Goal: Information Seeking & Learning: Learn about a topic

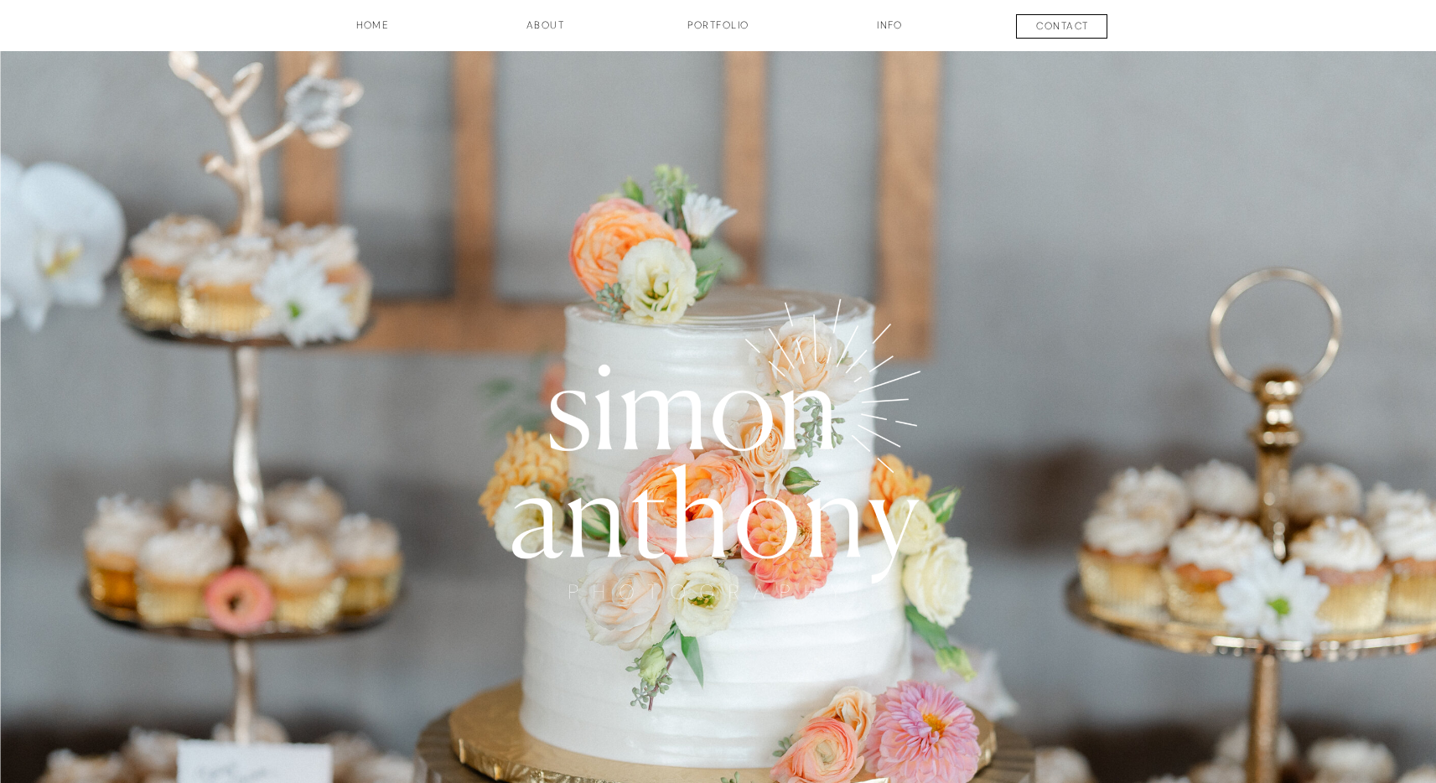
click at [724, 20] on h3 "Portfolio" at bounding box center [718, 32] width 124 height 29
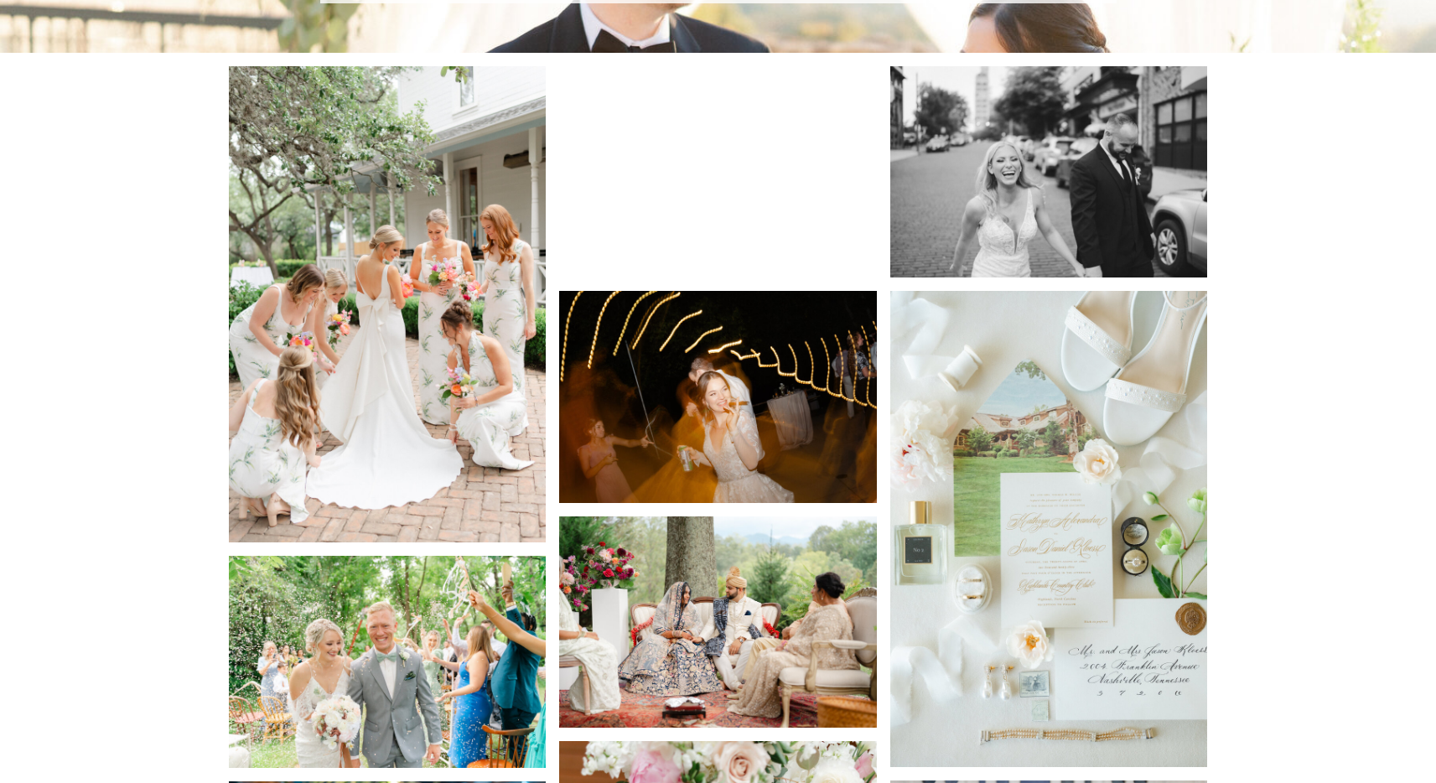
scroll to position [1675, 0]
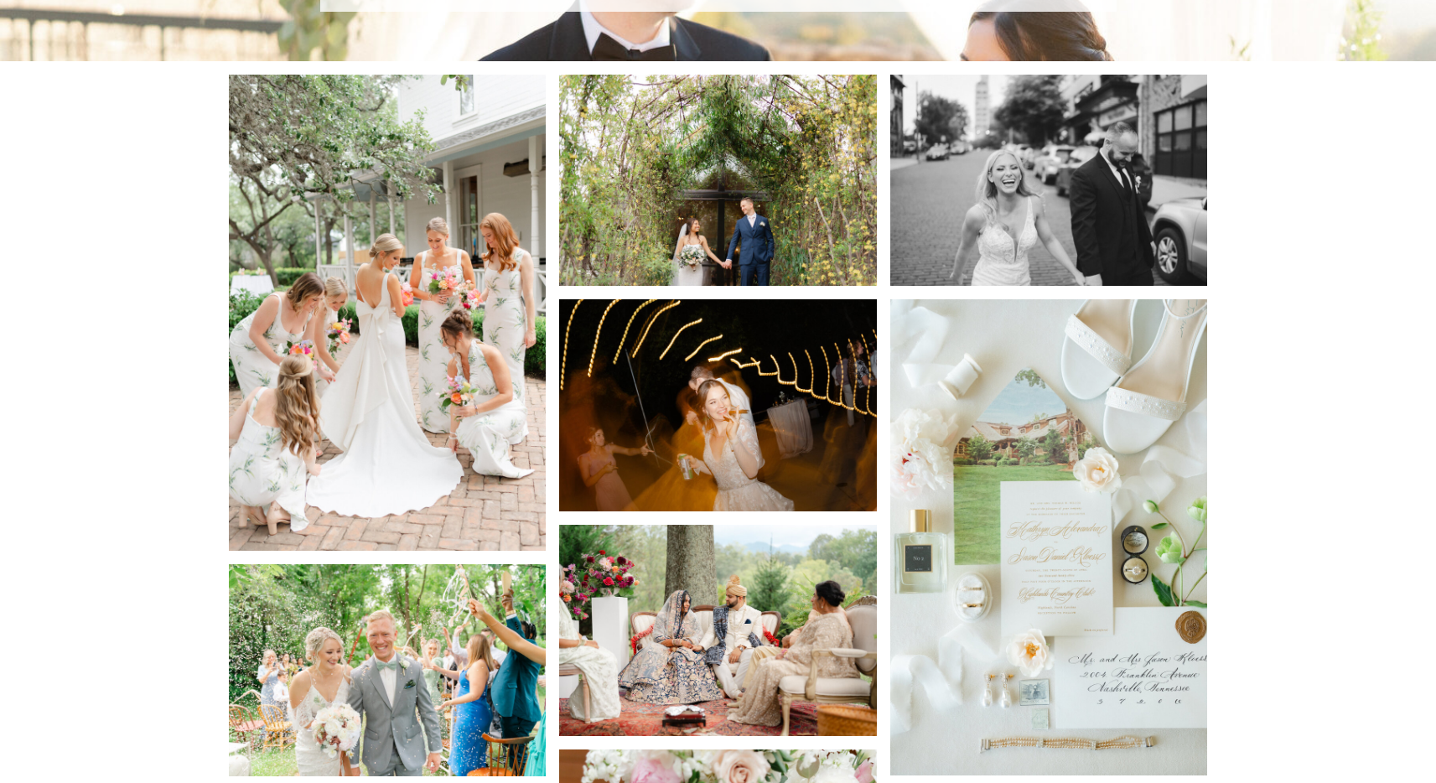
click at [680, 377] on img at bounding box center [718, 404] width 318 height 211
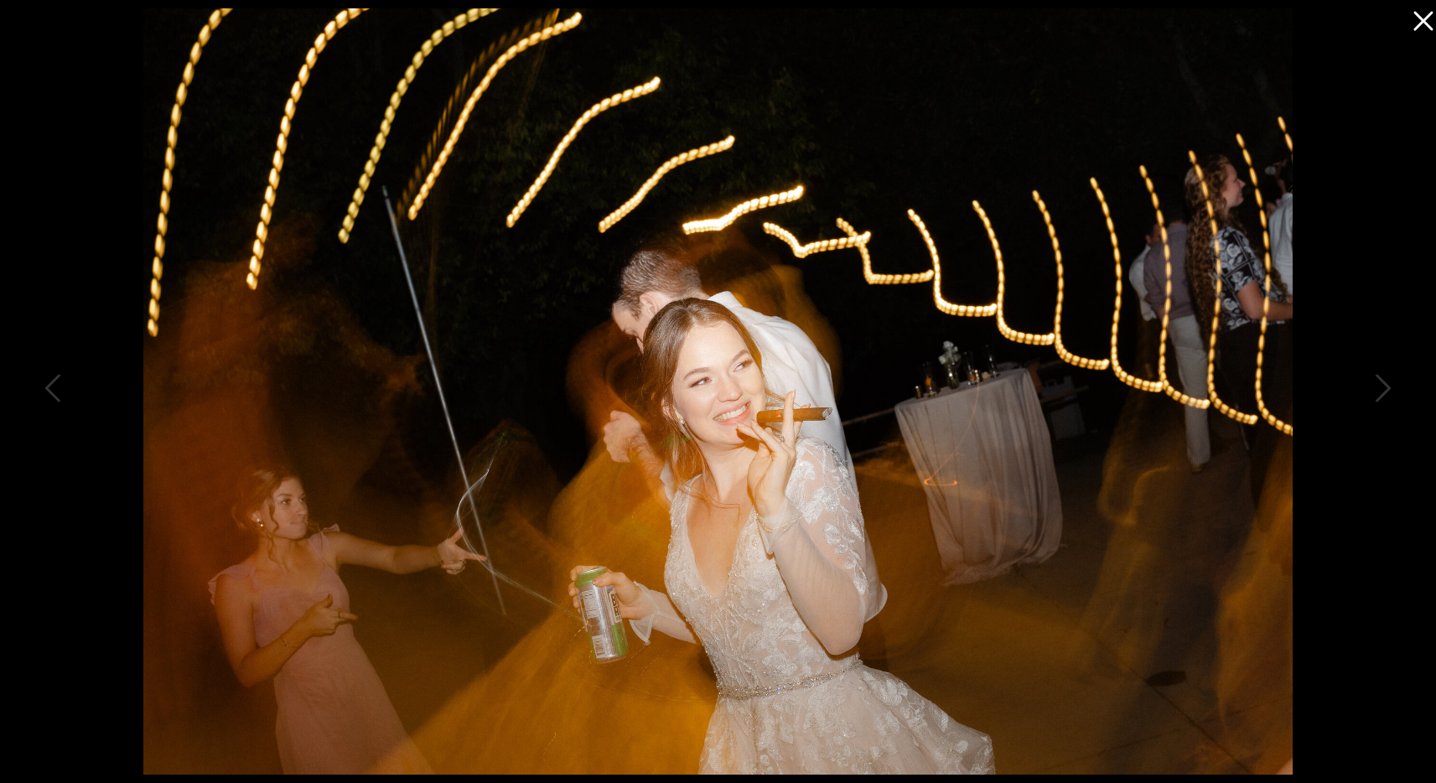
click at [1414, 21] on icon at bounding box center [1419, 17] width 34 height 34
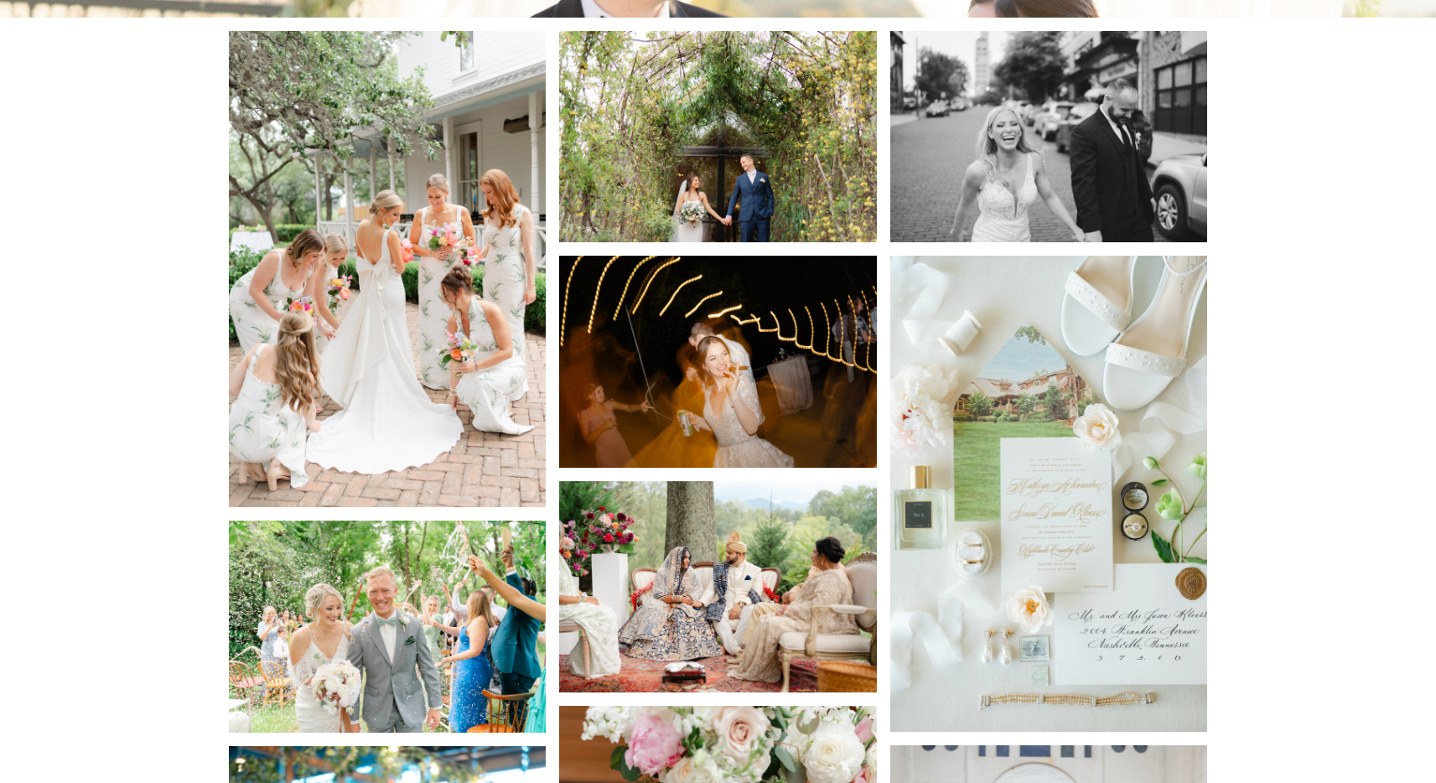
scroll to position [1735, 0]
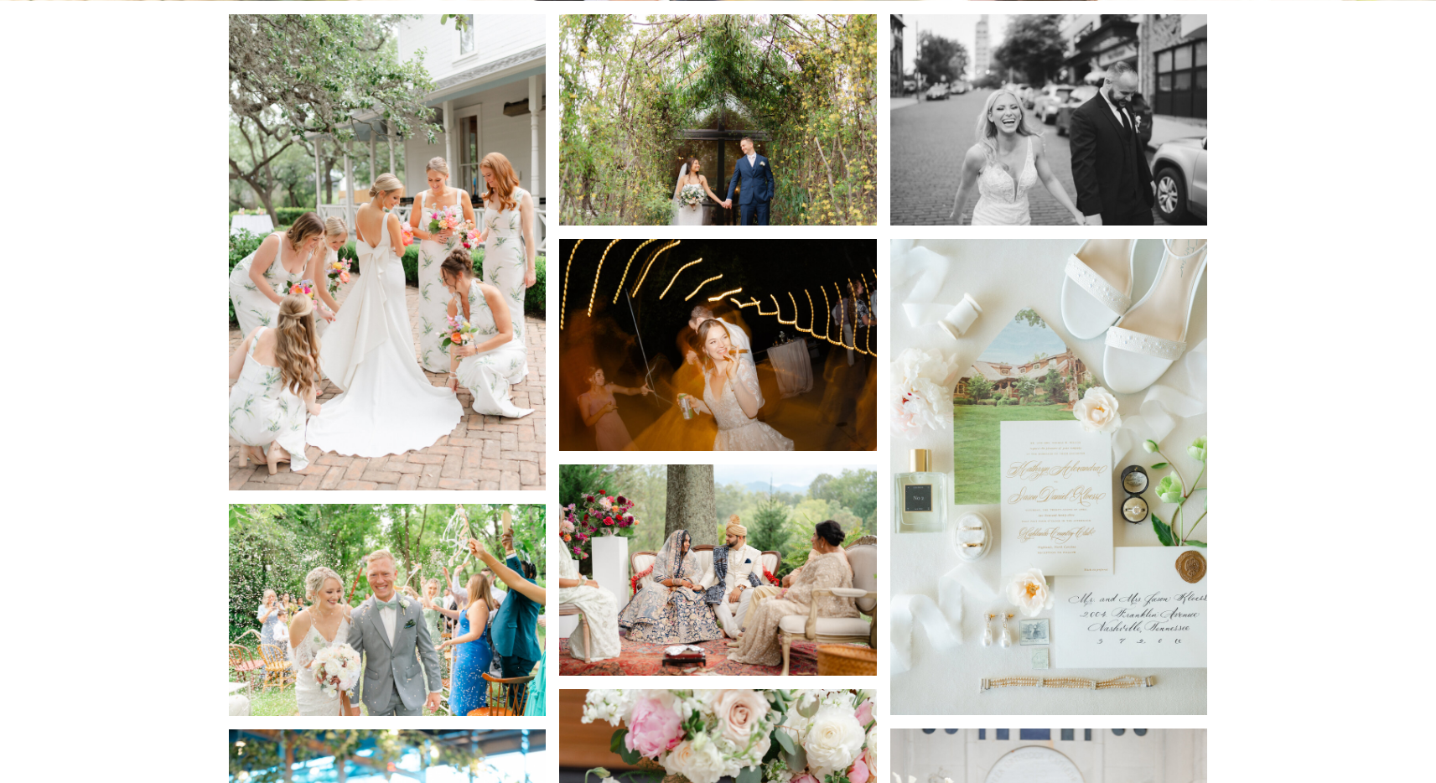
click at [823, 341] on img at bounding box center [718, 344] width 318 height 211
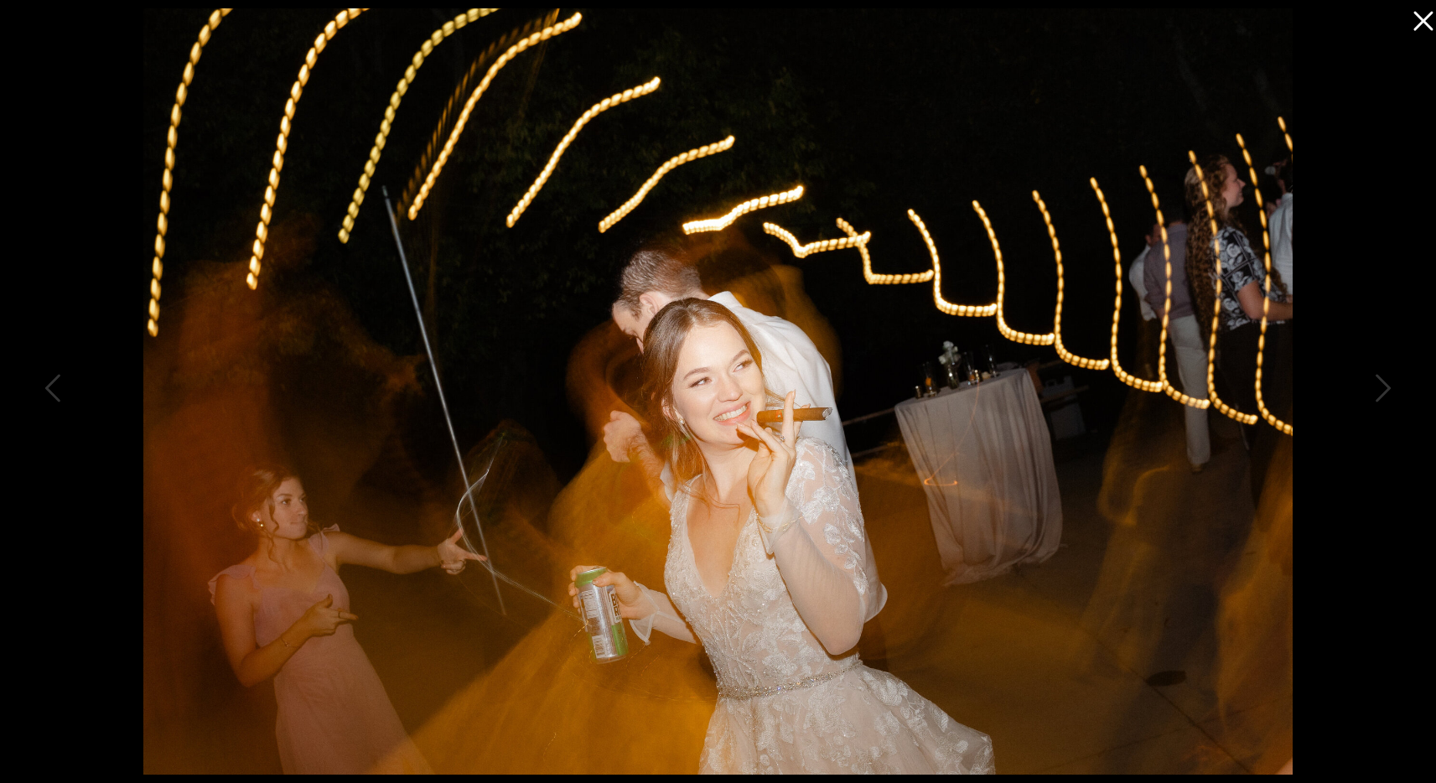
click at [1418, 24] on icon at bounding box center [1419, 17] width 34 height 34
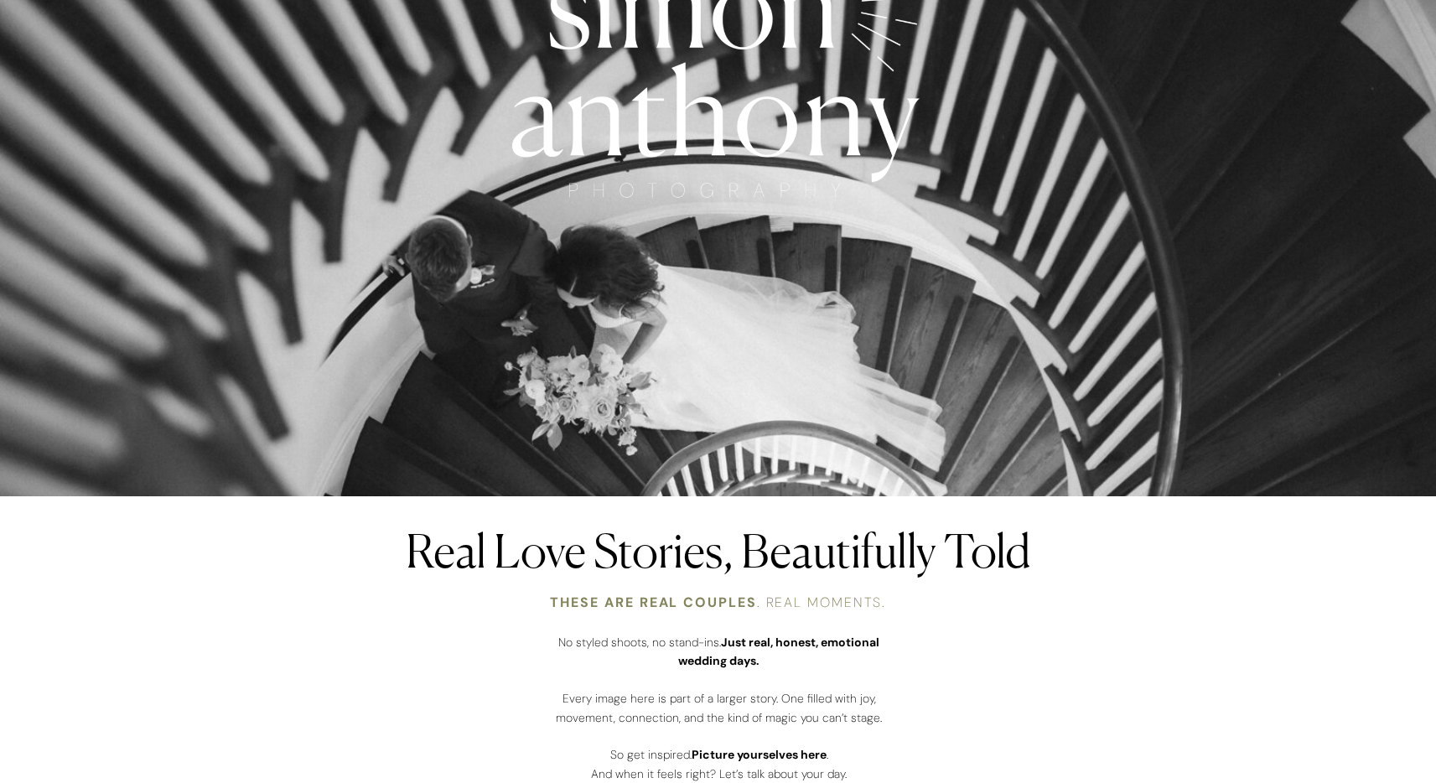
scroll to position [0, 0]
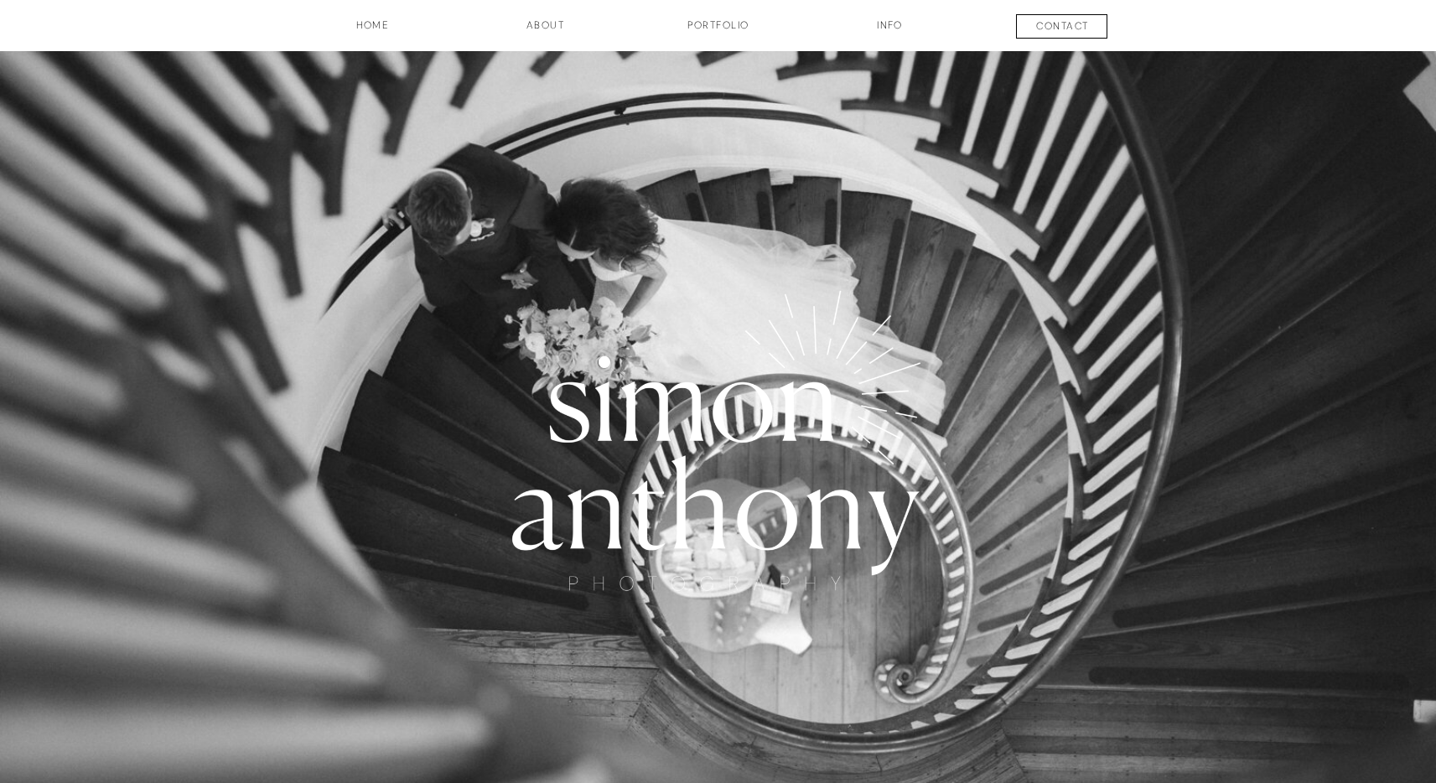
click at [891, 29] on h3 "INFO" at bounding box center [890, 32] width 84 height 29
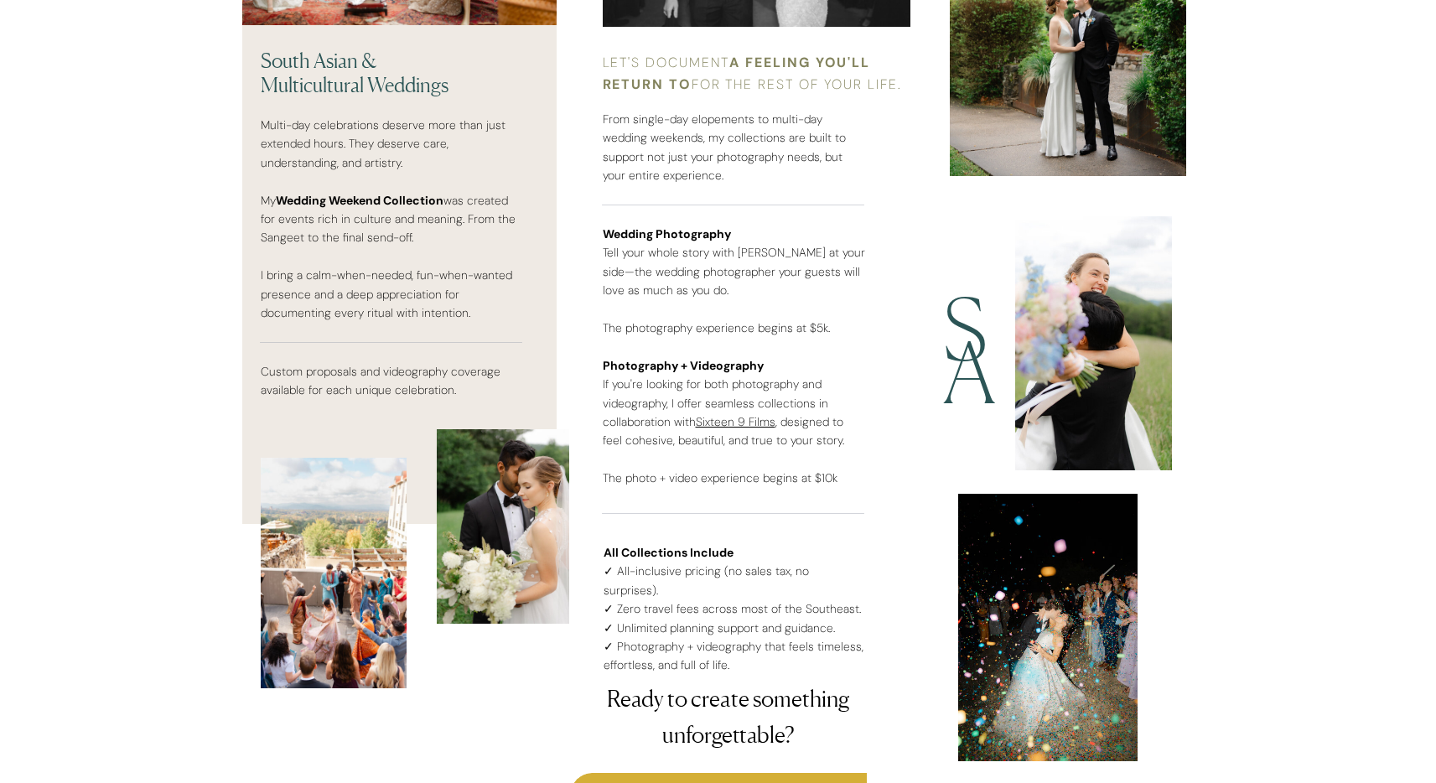
scroll to position [4284, 0]
